Goal: Check status

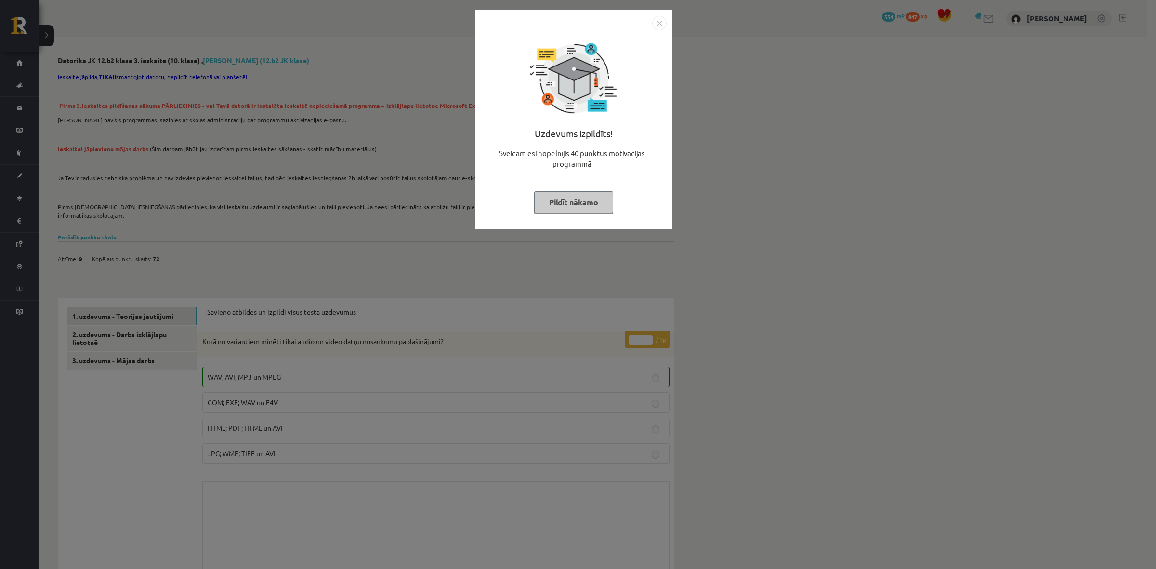
click at [569, 206] on button "Pildīt nākamo" at bounding box center [573, 202] width 79 height 22
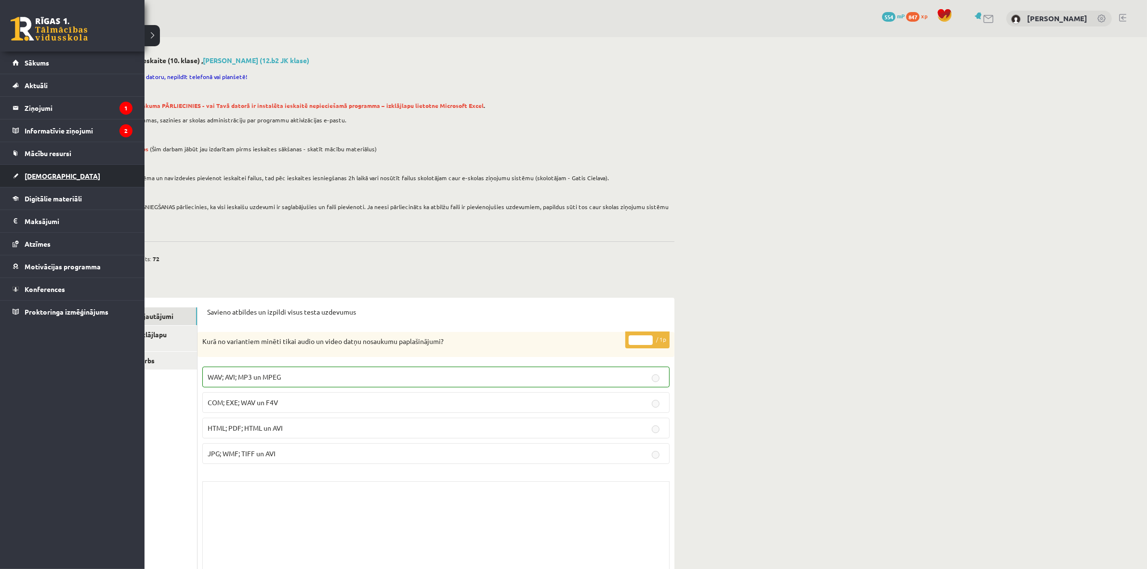
click at [50, 182] on link "[DEMOGRAPHIC_DATA]" at bounding box center [73, 176] width 120 height 22
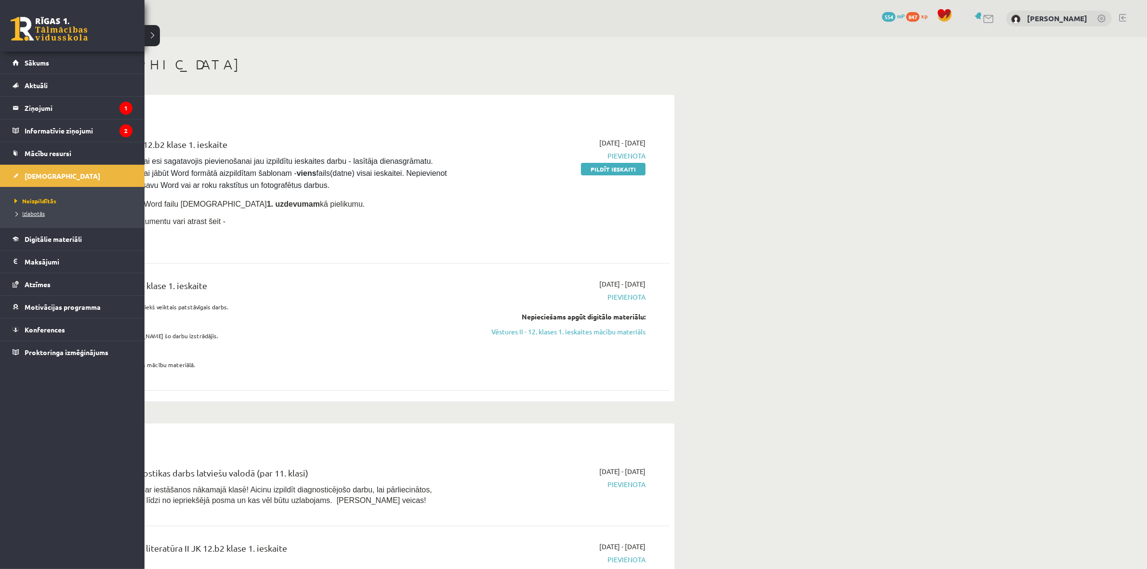
click at [22, 217] on link "Izlabotās" at bounding box center [73, 213] width 123 height 9
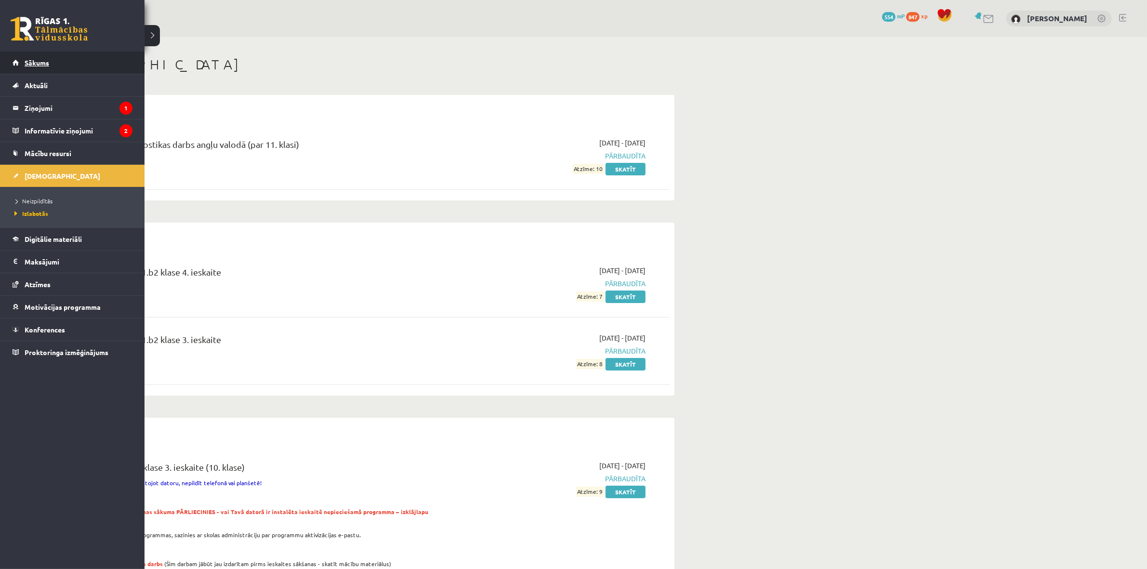
click at [43, 61] on span "Sākums" at bounding box center [37, 62] width 25 height 9
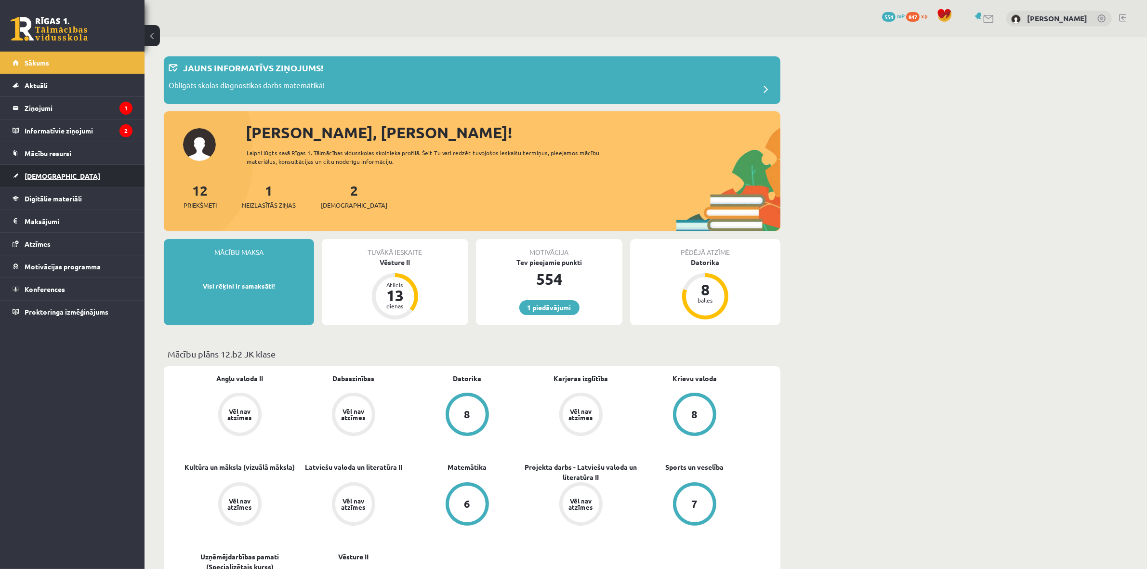
click at [37, 173] on span "[DEMOGRAPHIC_DATA]" at bounding box center [63, 175] width 76 height 9
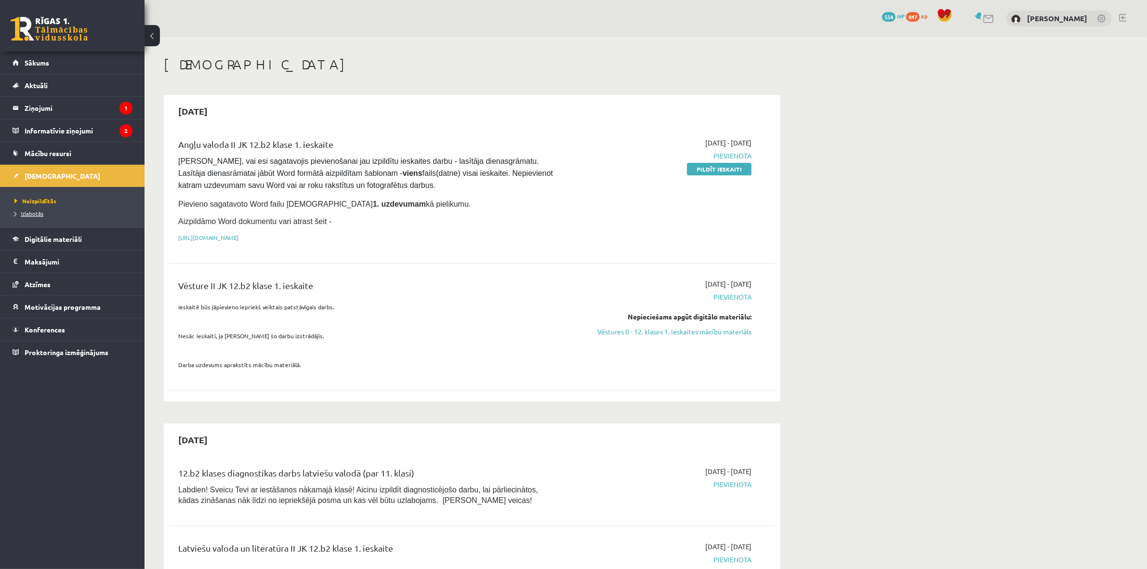
click at [37, 215] on span "Izlabotās" at bounding box center [28, 214] width 29 height 8
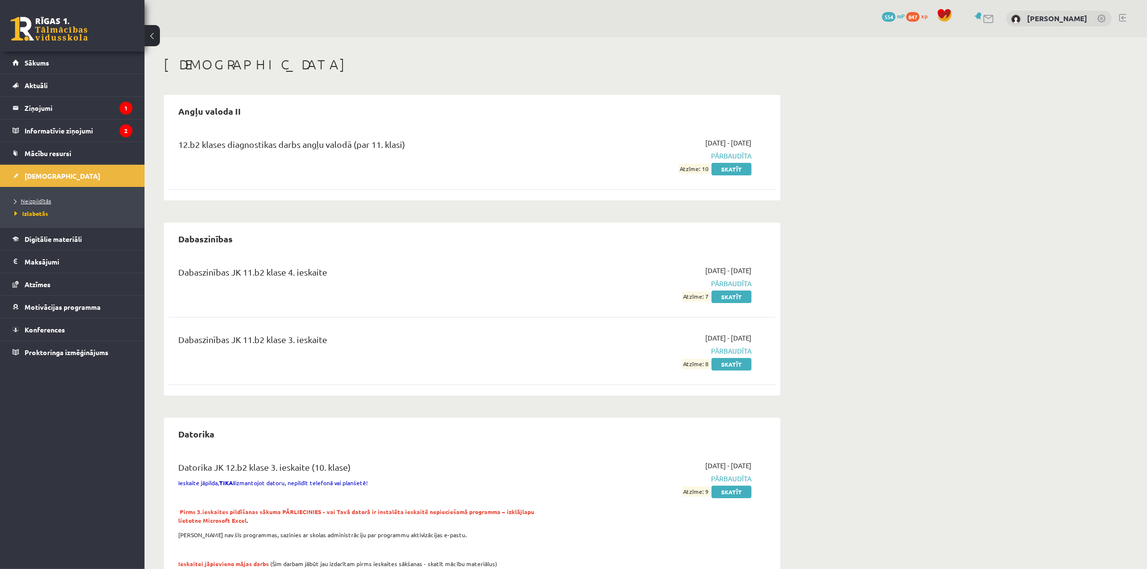
click at [38, 198] on span "Neizpildītās" at bounding box center [32, 201] width 37 height 8
